Goal: Task Accomplishment & Management: Manage account settings

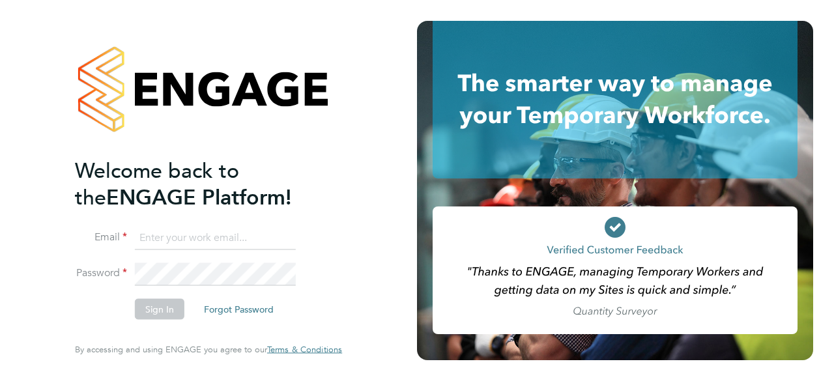
type input "Mark.pedrick@brightonandhovealbion.com"
click at [160, 308] on button "Sign In" at bounding box center [160, 309] width 50 height 21
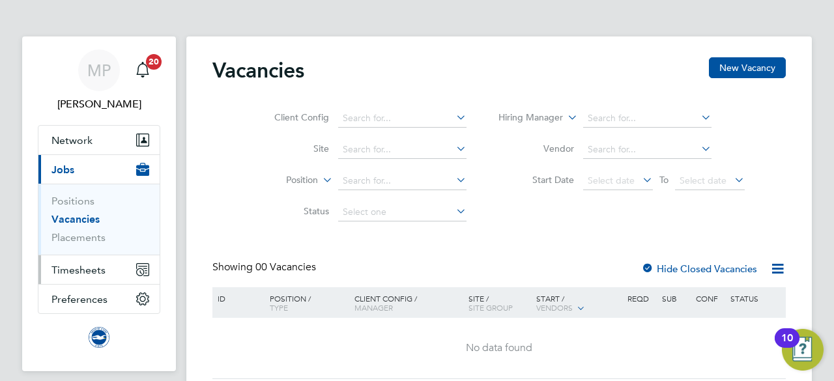
click at [95, 267] on span "Timesheets" at bounding box center [79, 270] width 54 height 12
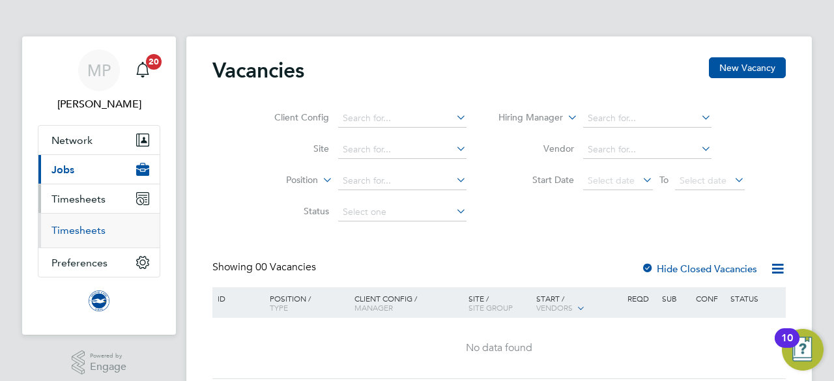
click at [99, 229] on link "Timesheets" at bounding box center [79, 230] width 54 height 12
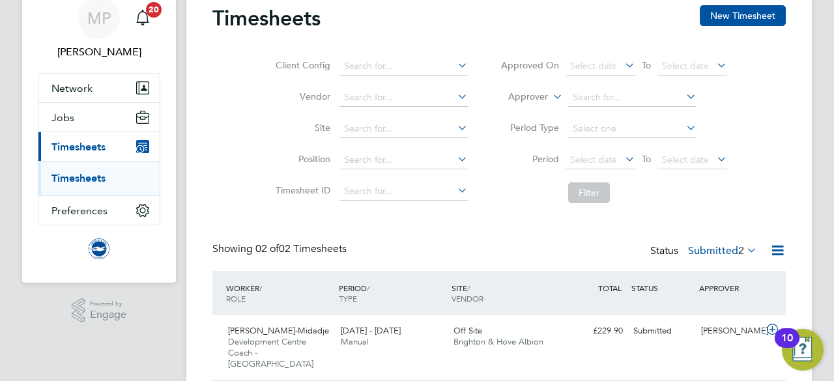
scroll to position [141, 0]
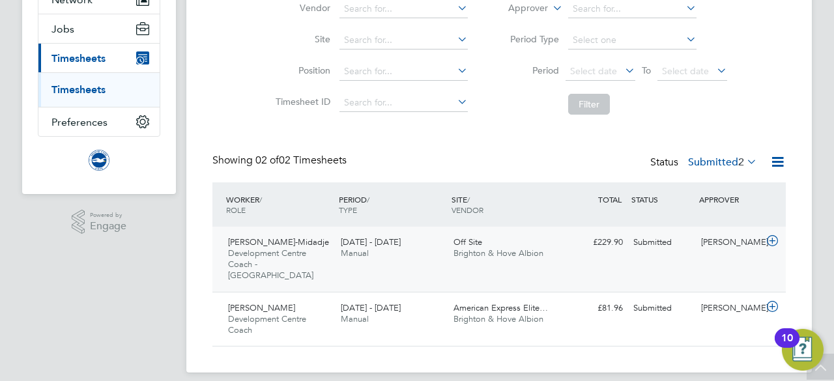
click at [422, 241] on div "1 - 31 Aug 2025 Manual" at bounding box center [392, 248] width 113 height 33
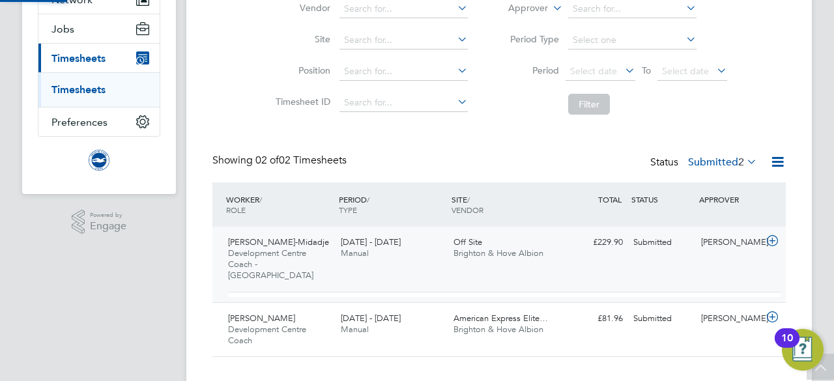
scroll to position [22, 127]
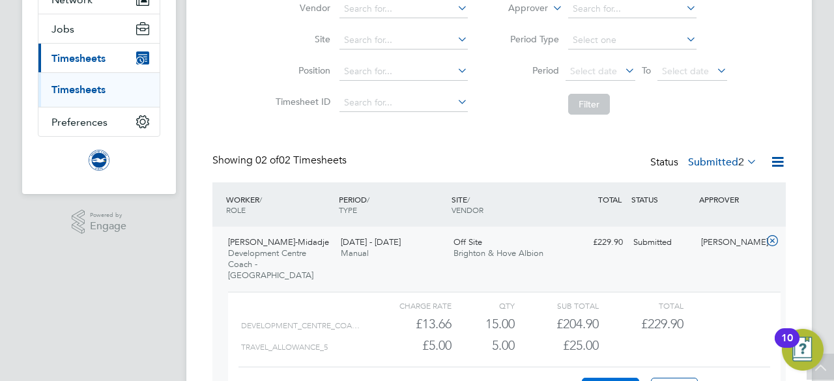
click at [95, 89] on link "Timesheets" at bounding box center [79, 89] width 54 height 12
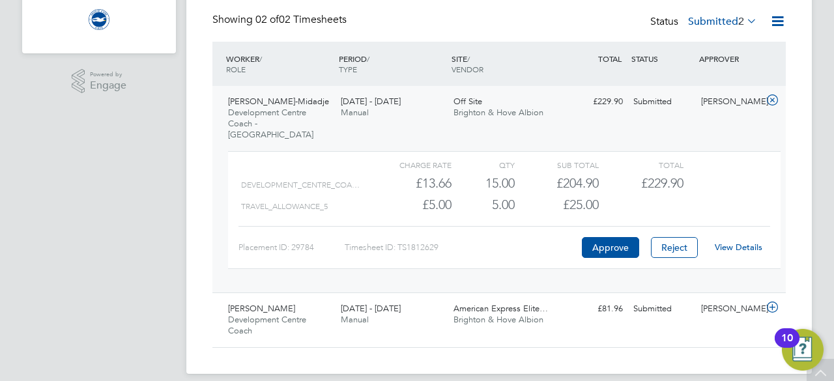
scroll to position [282, 0]
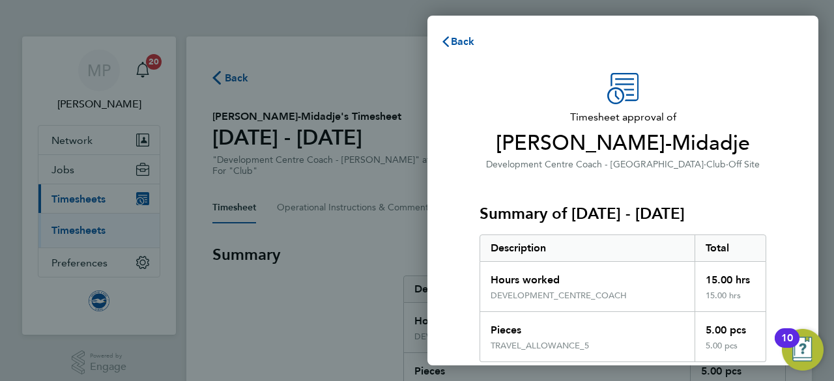
click at [731, 195] on div "Summary of [DATE] - [DATE] Description Total Hours worked 15.00 hrs DEVELOPMENT…" at bounding box center [623, 267] width 287 height 190
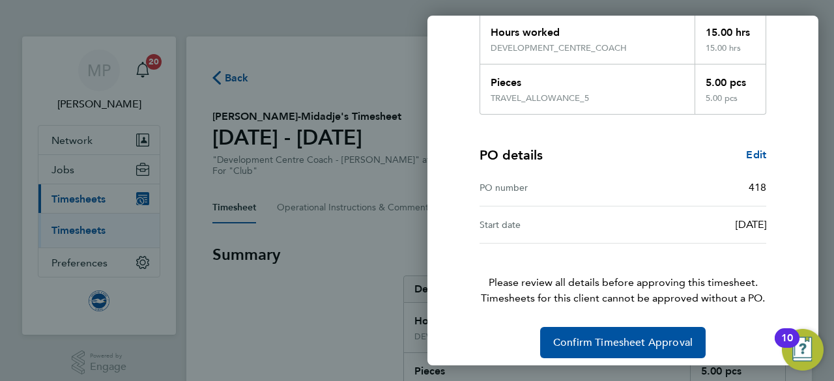
scroll to position [254, 0]
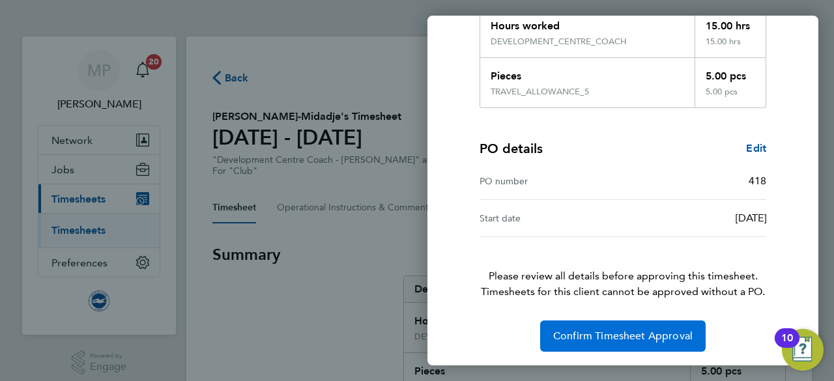
click at [610, 338] on span "Confirm Timesheet Approval" at bounding box center [623, 336] width 140 height 13
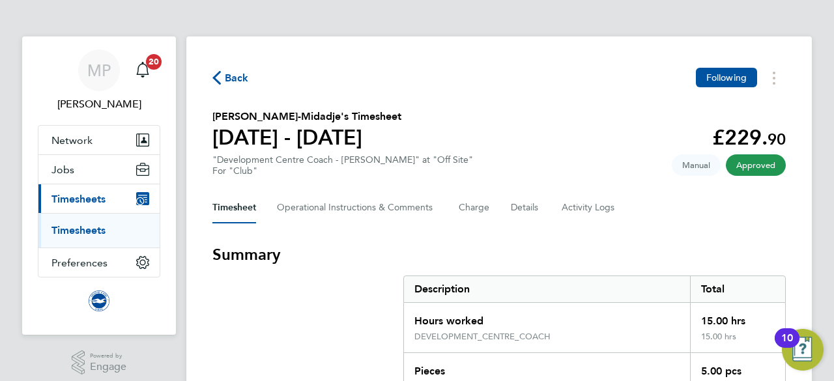
click at [781, 215] on div "Timesheet Operational Instructions & Comments Charge Details Activity Logs" at bounding box center [500, 207] width 574 height 31
click at [80, 238] on ul "Timesheets" at bounding box center [98, 230] width 121 height 35
click at [82, 230] on link "Timesheets" at bounding box center [79, 230] width 54 height 12
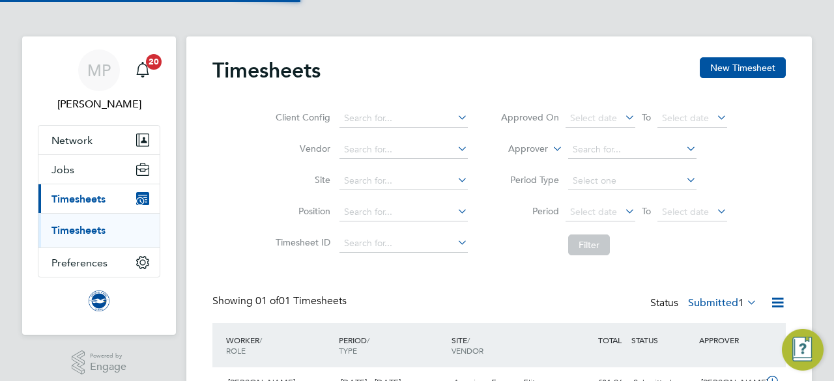
scroll to position [33, 113]
click at [768, 239] on div "Client Config Vendor Site Position Timesheet ID Approved On Select date To Sele…" at bounding box center [500, 179] width 574 height 166
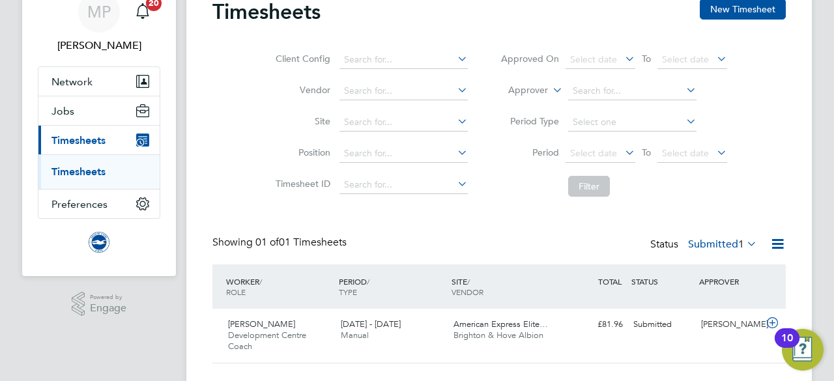
scroll to position [87, 0]
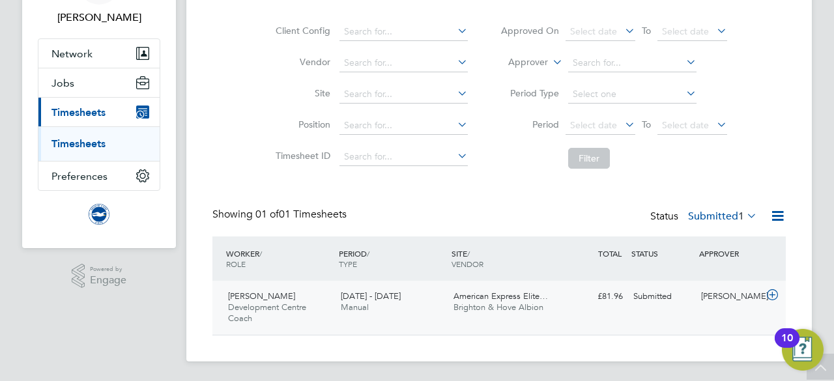
click at [479, 301] on span "American Express Elite…" at bounding box center [501, 296] width 95 height 11
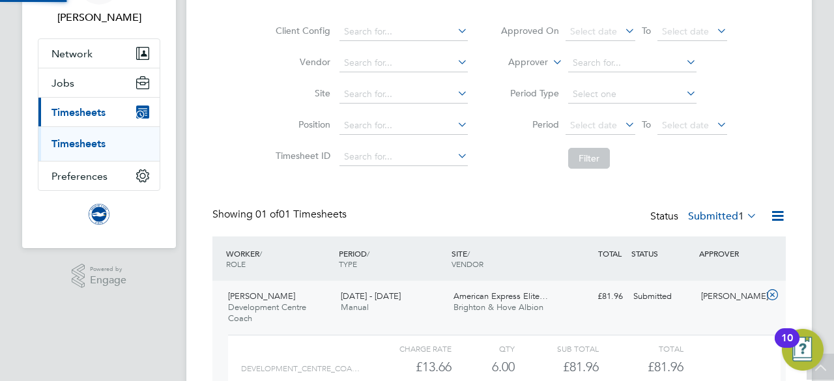
scroll to position [22, 127]
click at [801, 246] on div "Timesheets New Timesheet Client Config Vendor Site Position Timesheet ID Approv…" at bounding box center [499, 216] width 626 height 532
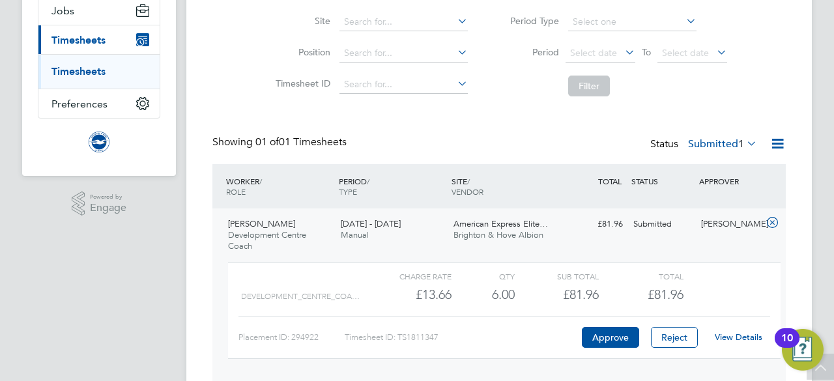
scroll to position [207, 0]
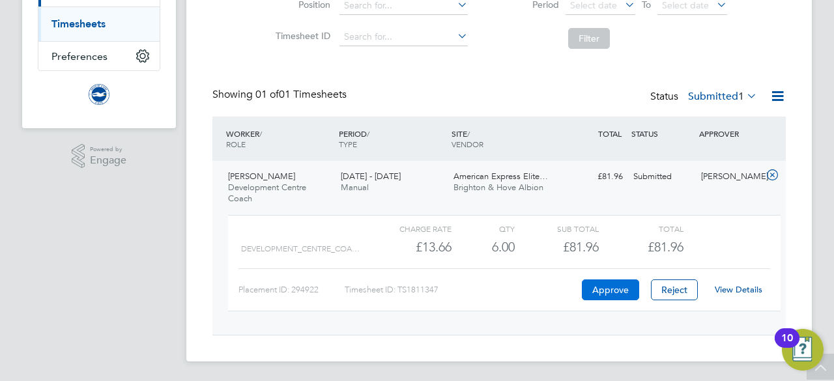
click at [606, 295] on button "Approve" at bounding box center [610, 290] width 57 height 21
click at [600, 287] on button "Approve" at bounding box center [610, 290] width 57 height 21
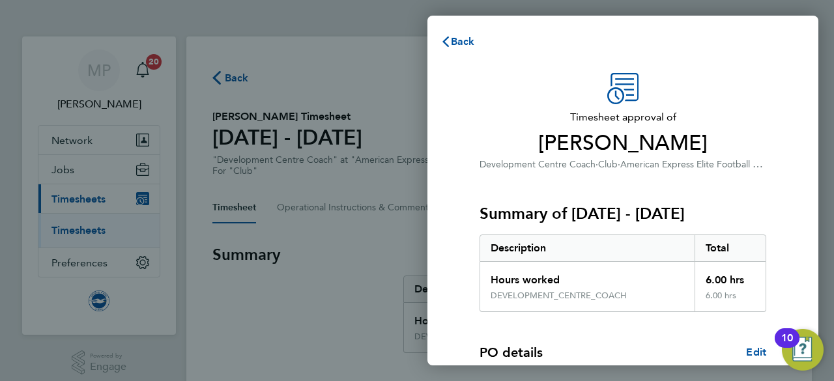
click at [794, 137] on div "Timesheet approval of Bradley Smith Development Centre Coach · Club · American …" at bounding box center [623, 333] width 391 height 552
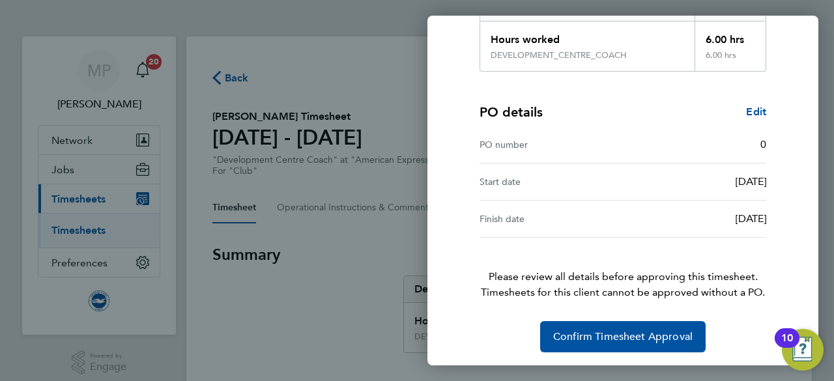
scroll to position [241, 0]
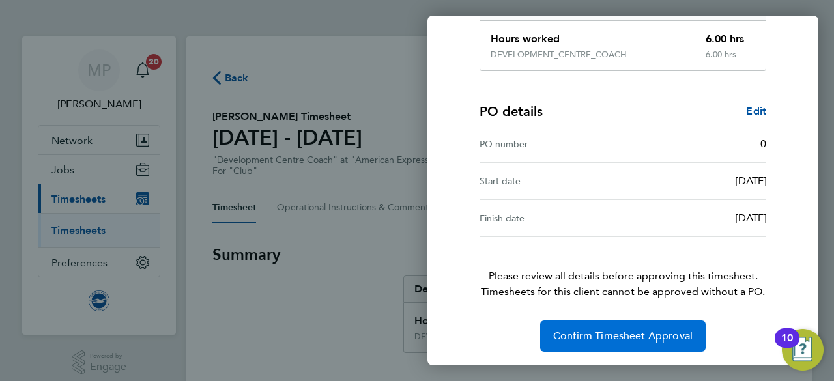
click at [613, 330] on span "Confirm Timesheet Approval" at bounding box center [623, 336] width 140 height 13
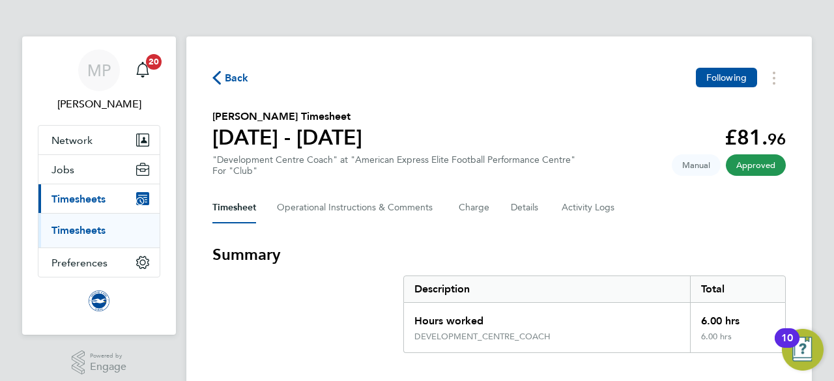
click at [716, 214] on div "Timesheet Operational Instructions & Comments Charge Details Activity Logs" at bounding box center [500, 207] width 574 height 31
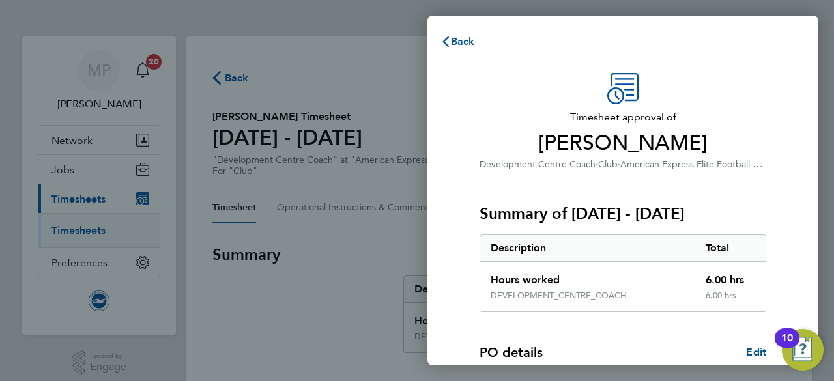
click at [774, 149] on div "Timesheet approval of [PERSON_NAME] Development Centre Coach · Club · American …" at bounding box center [623, 333] width 318 height 520
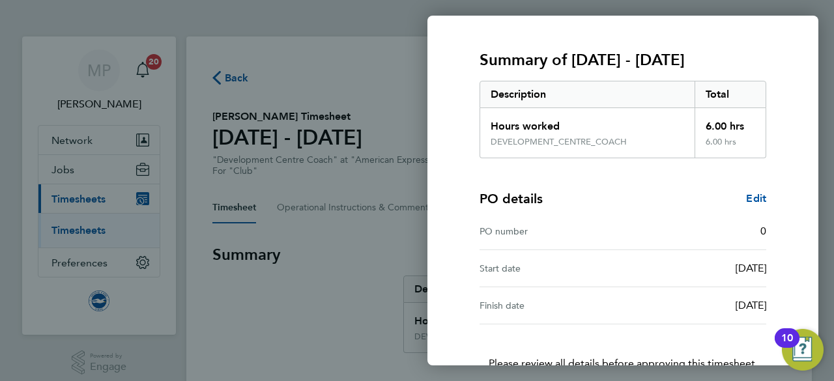
scroll to position [241, 0]
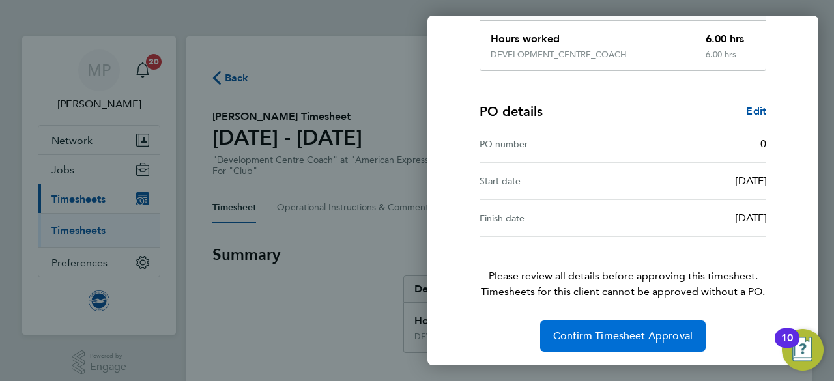
click at [649, 337] on span "Confirm Timesheet Approval" at bounding box center [623, 336] width 140 height 13
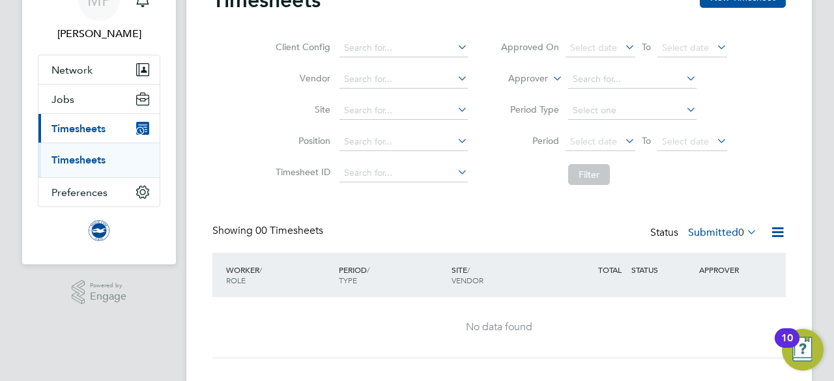
scroll to position [93, 0]
